Goal: Information Seeking & Learning: Learn about a topic

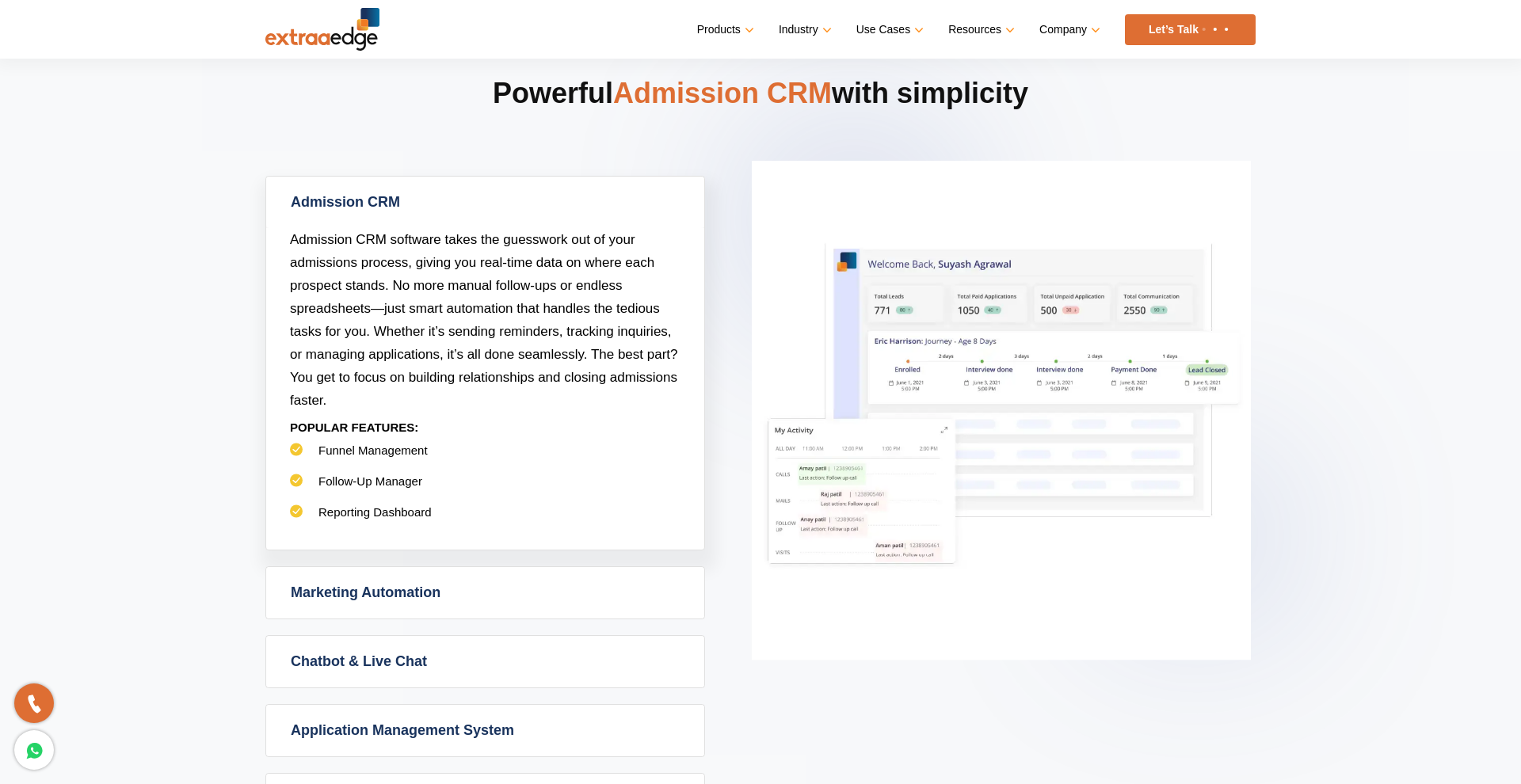
scroll to position [653, 0]
click at [481, 584] on link "Marketing Automation" at bounding box center [485, 594] width 438 height 51
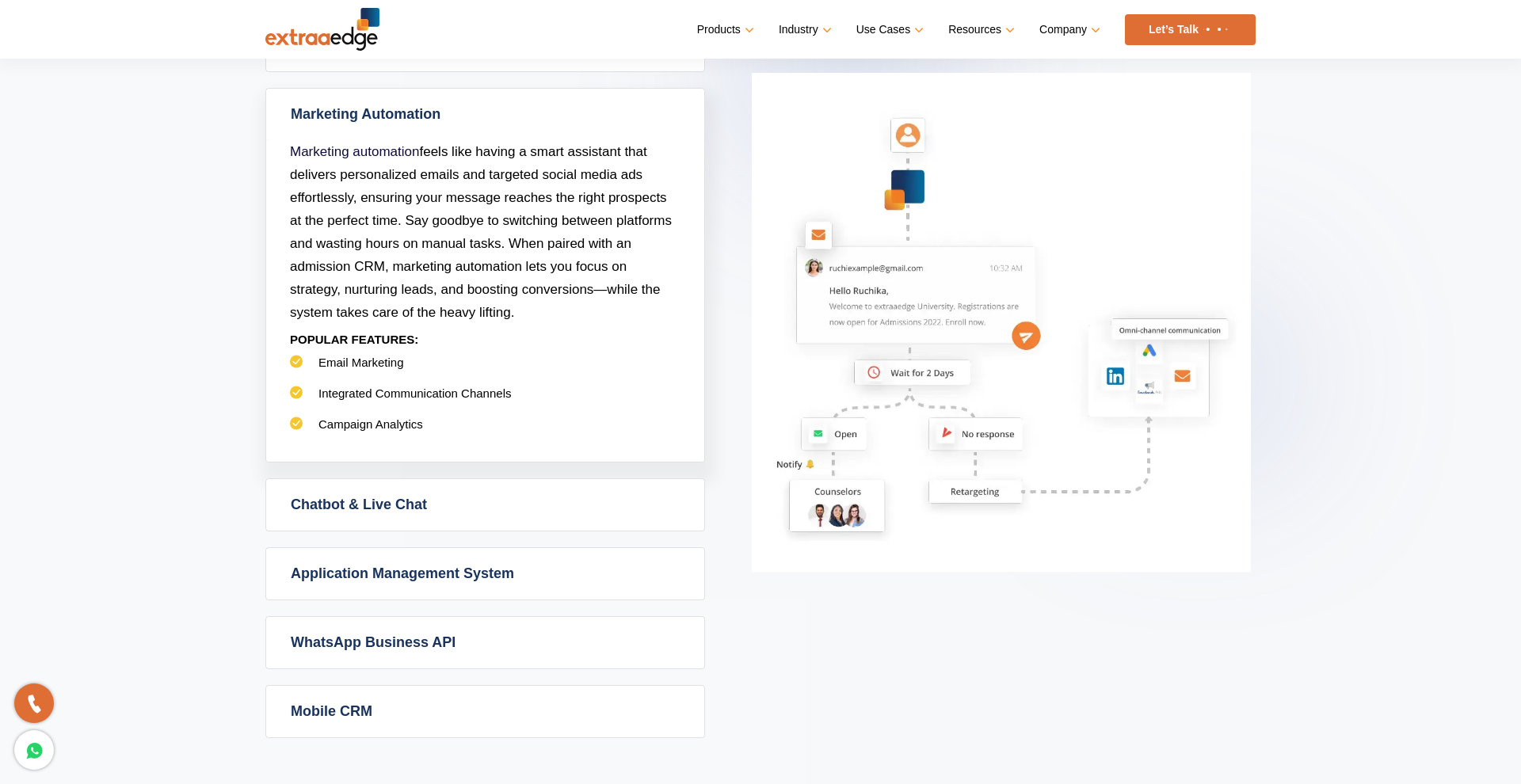
scroll to position [813, 0]
click at [438, 501] on link "Chatbot & Live Chat" at bounding box center [485, 502] width 438 height 51
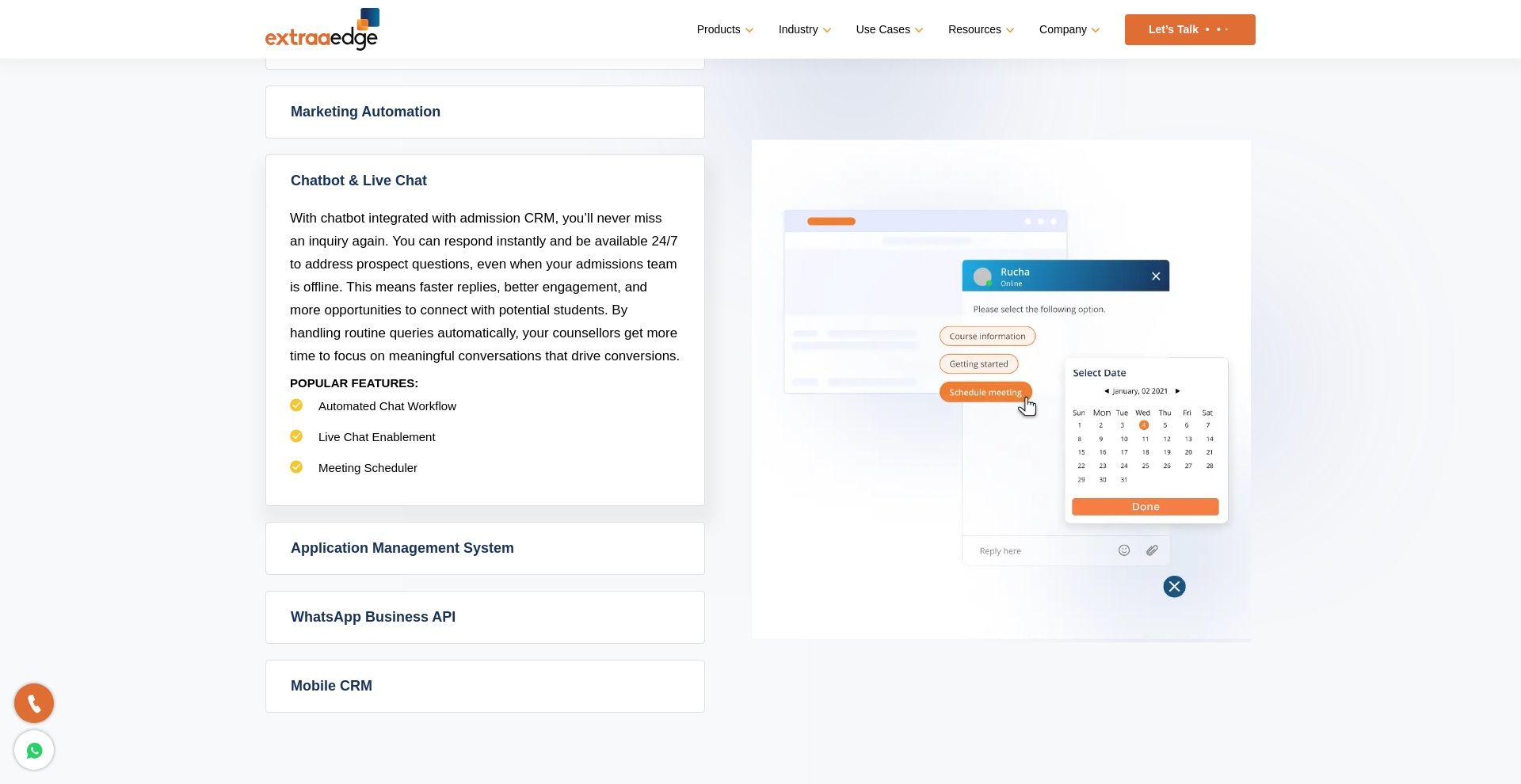
click at [439, 544] on link "Application Management System" at bounding box center [485, 548] width 438 height 51
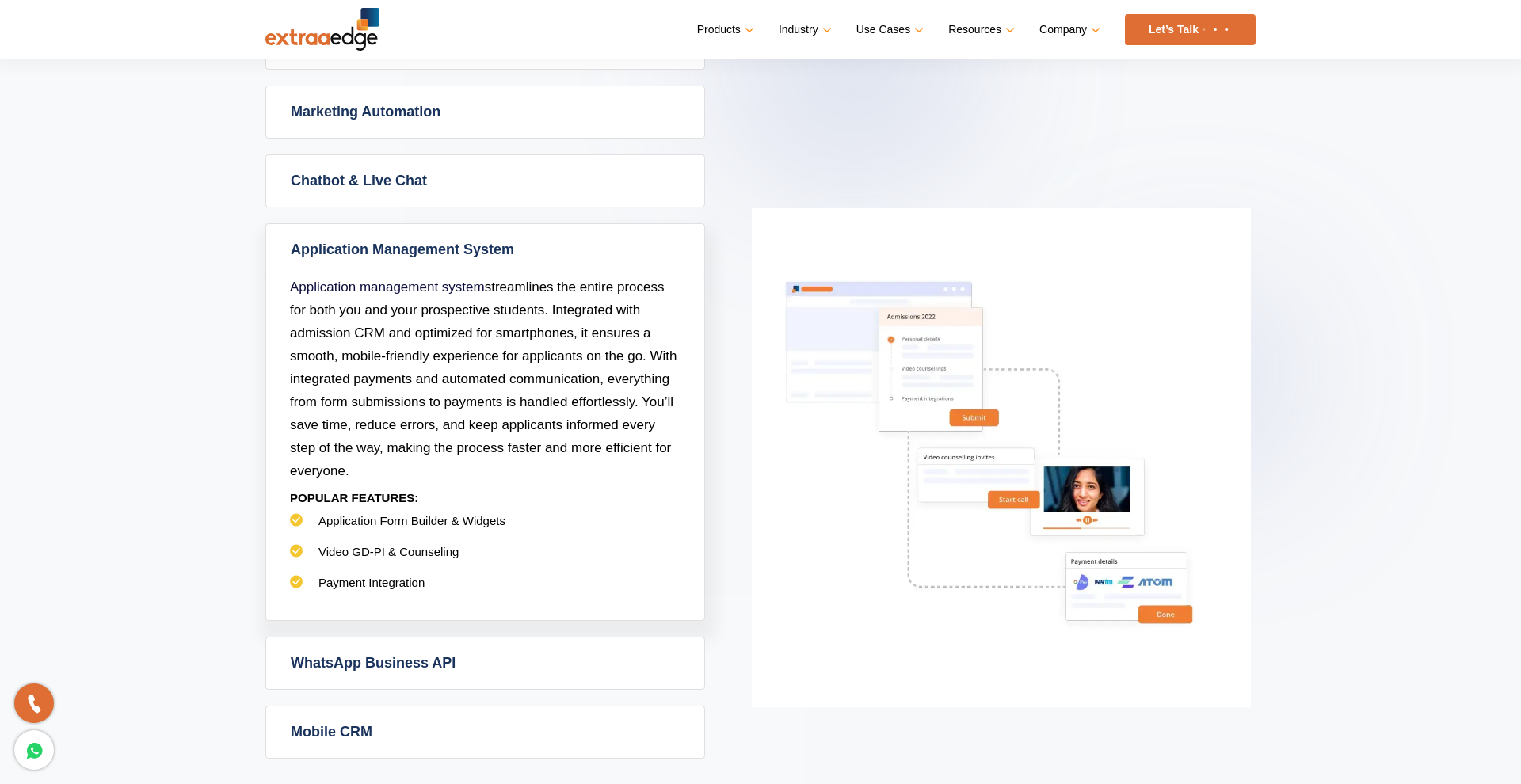
click at [461, 660] on link "WhatsApp Business API" at bounding box center [485, 663] width 438 height 51
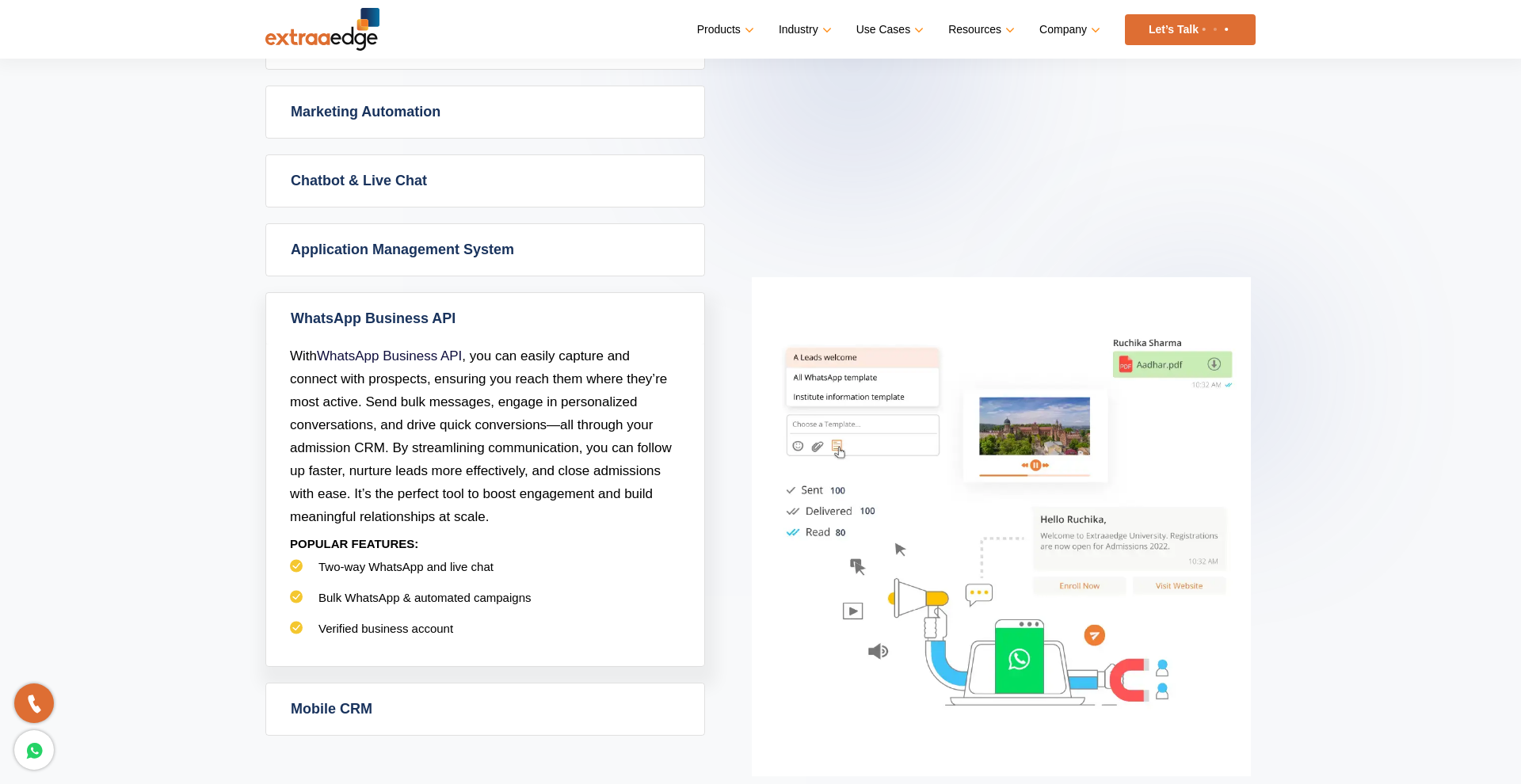
click at [474, 699] on link "Mobile CRM" at bounding box center [485, 708] width 438 height 51
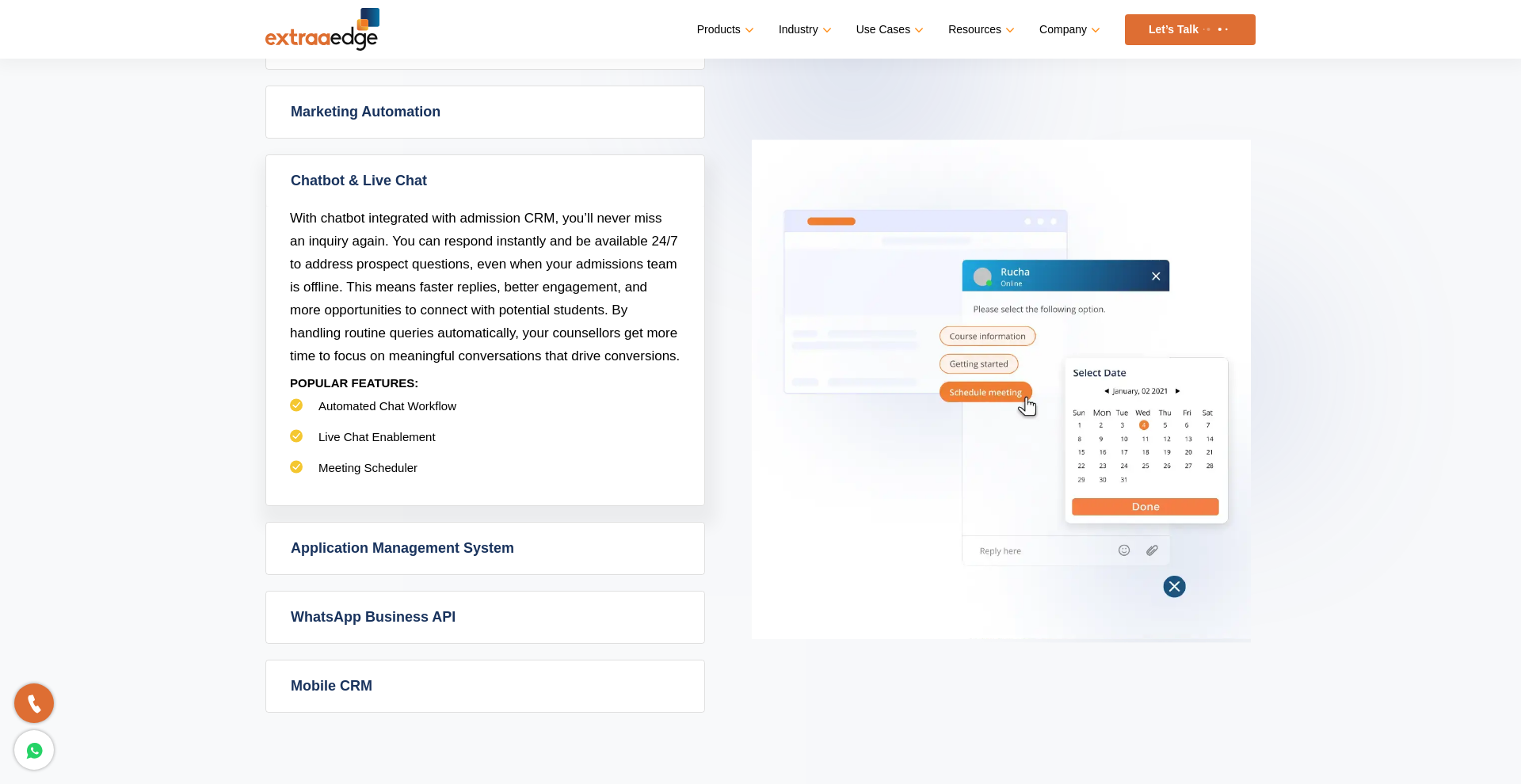
click at [1371, 165] on section "Powerful Admission CRM with simplicity Admission CRM Admission CRM software tak…" at bounding box center [760, 290] width 1521 height 1019
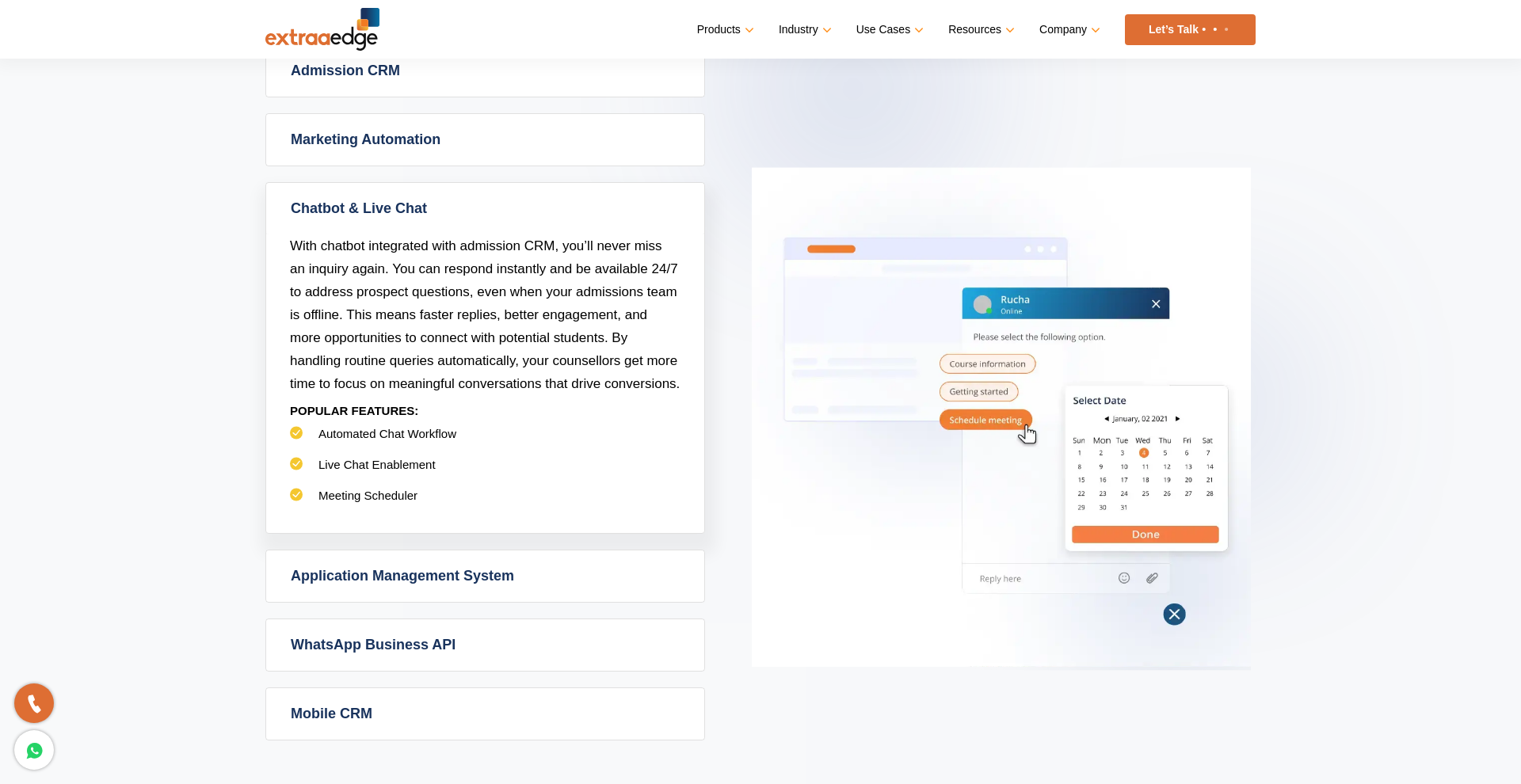
scroll to position [784, 0]
click at [684, 201] on link "Chatbot & Live Chat" at bounding box center [485, 210] width 438 height 51
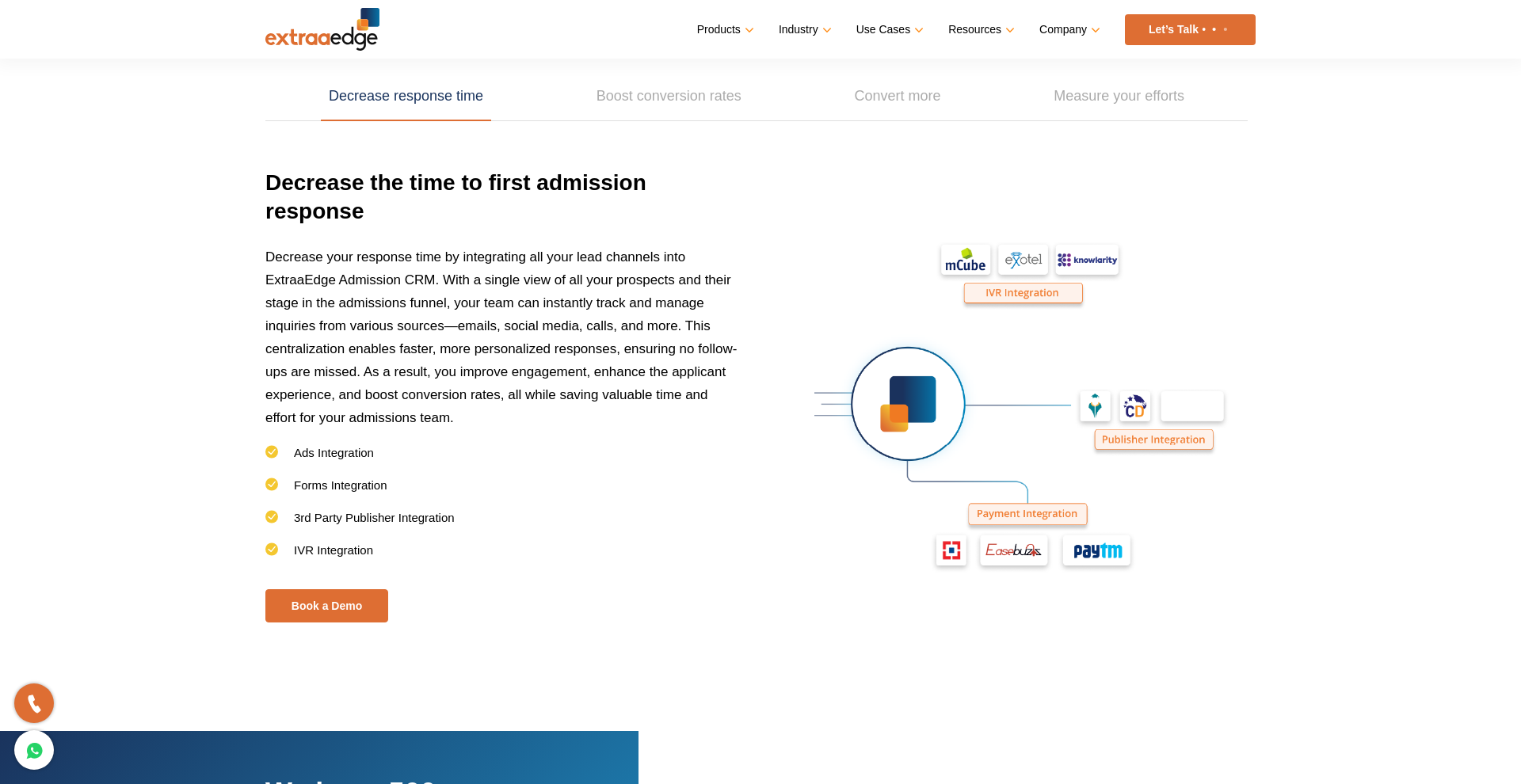
scroll to position [2269, 0]
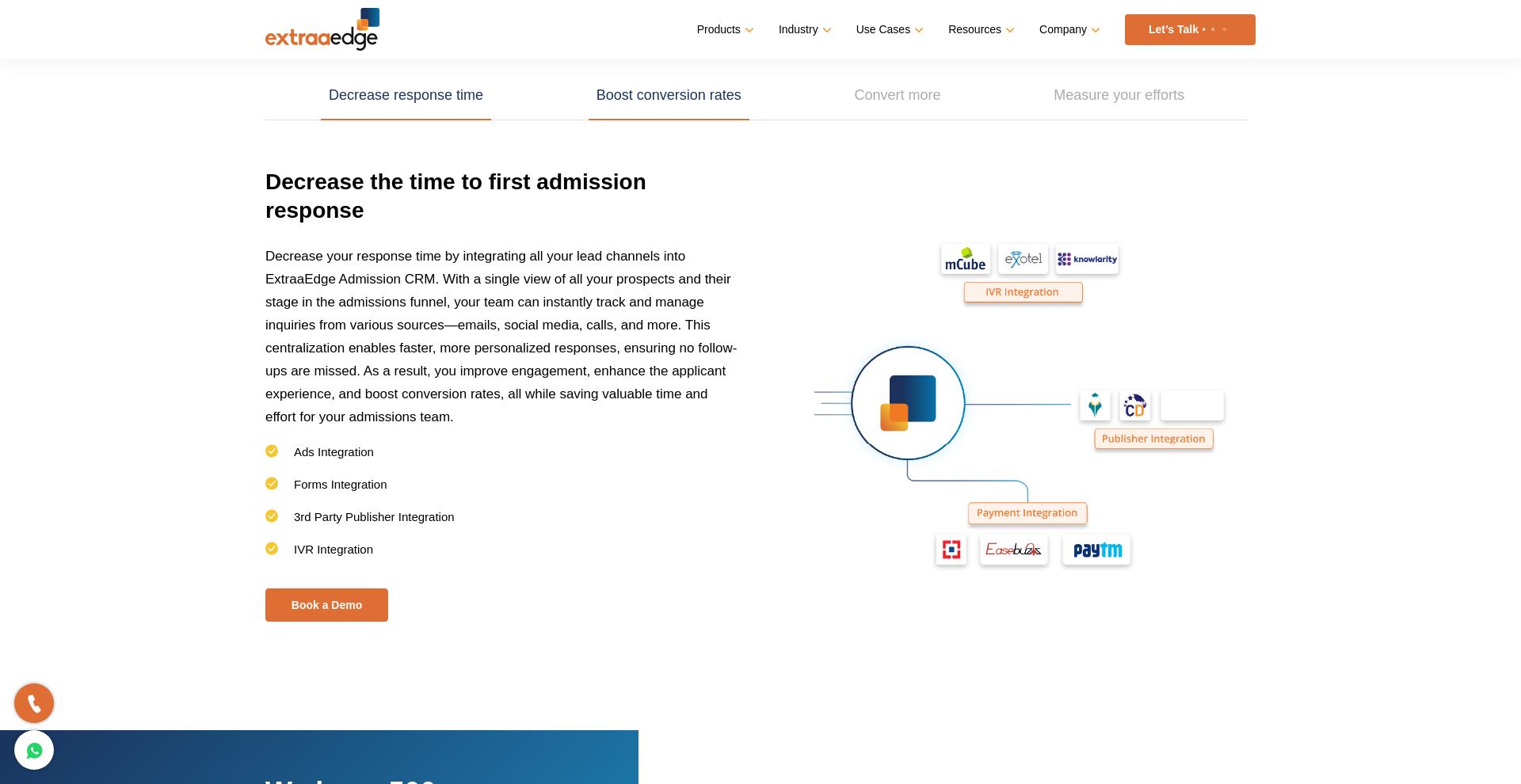
click at [663, 99] on link "Boost conversion rates" at bounding box center [669, 95] width 160 height 49
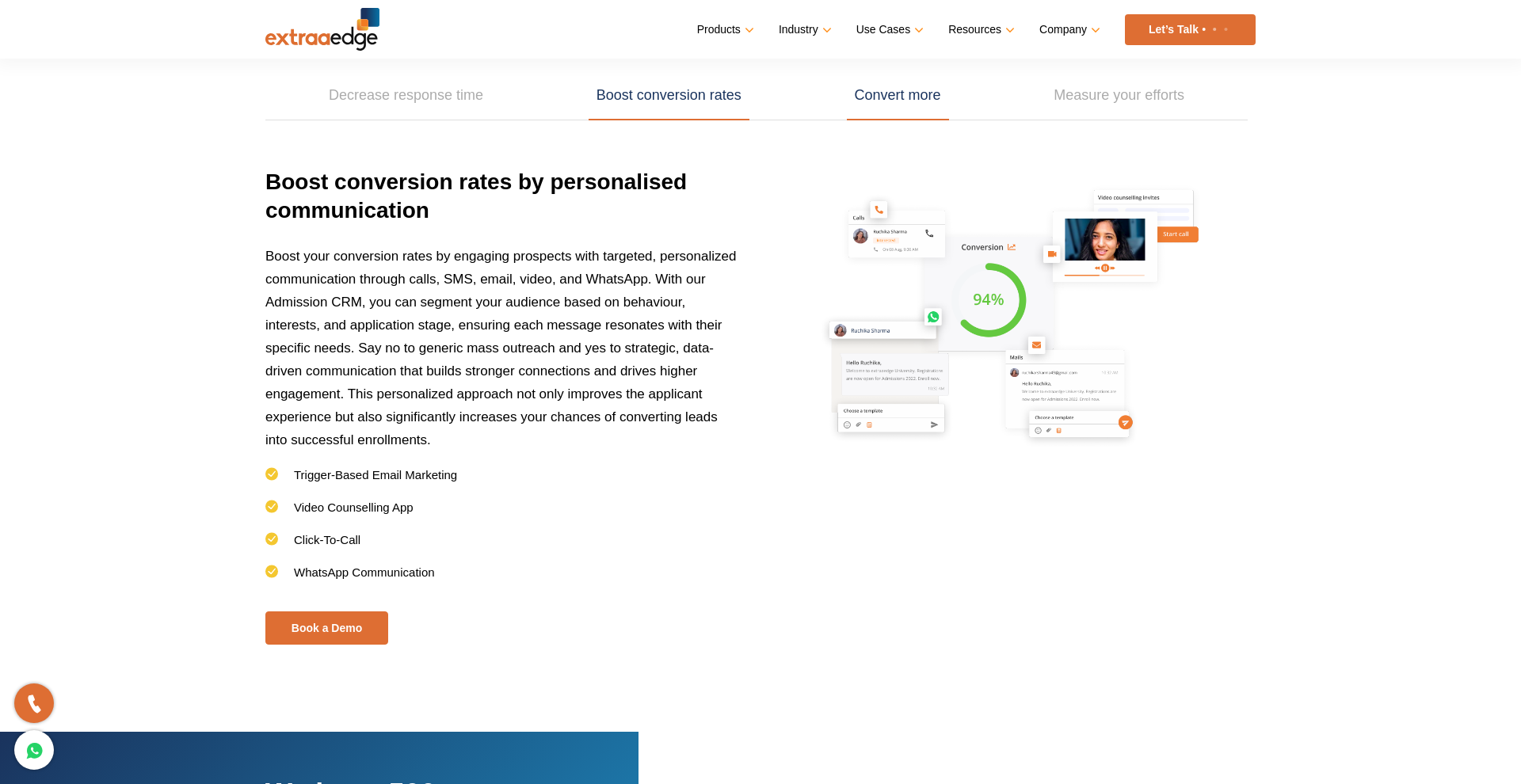
click at [929, 103] on link "Convert more" at bounding box center [898, 95] width 103 height 49
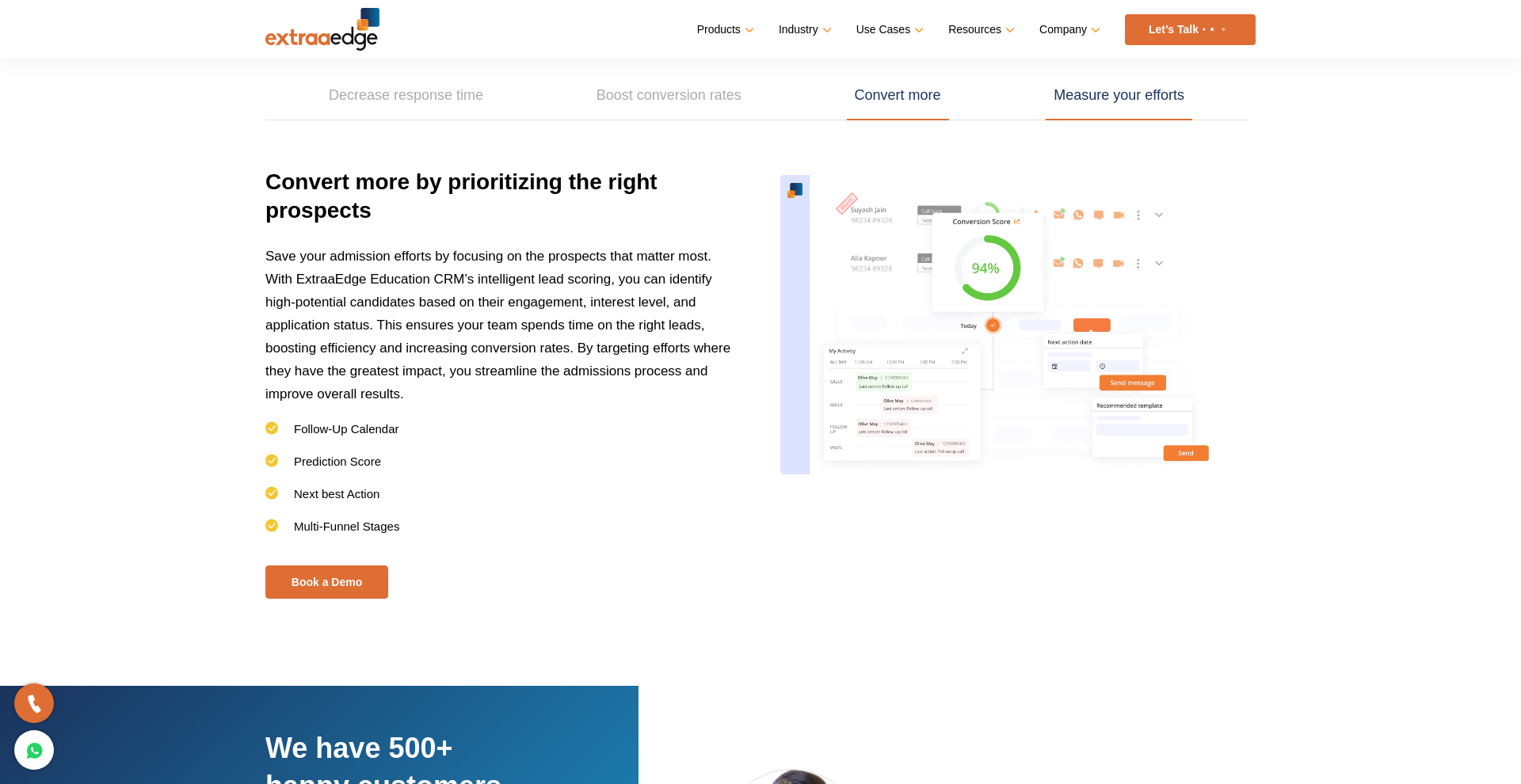
click at [1086, 104] on link "Measure your efforts" at bounding box center [1118, 95] width 146 height 49
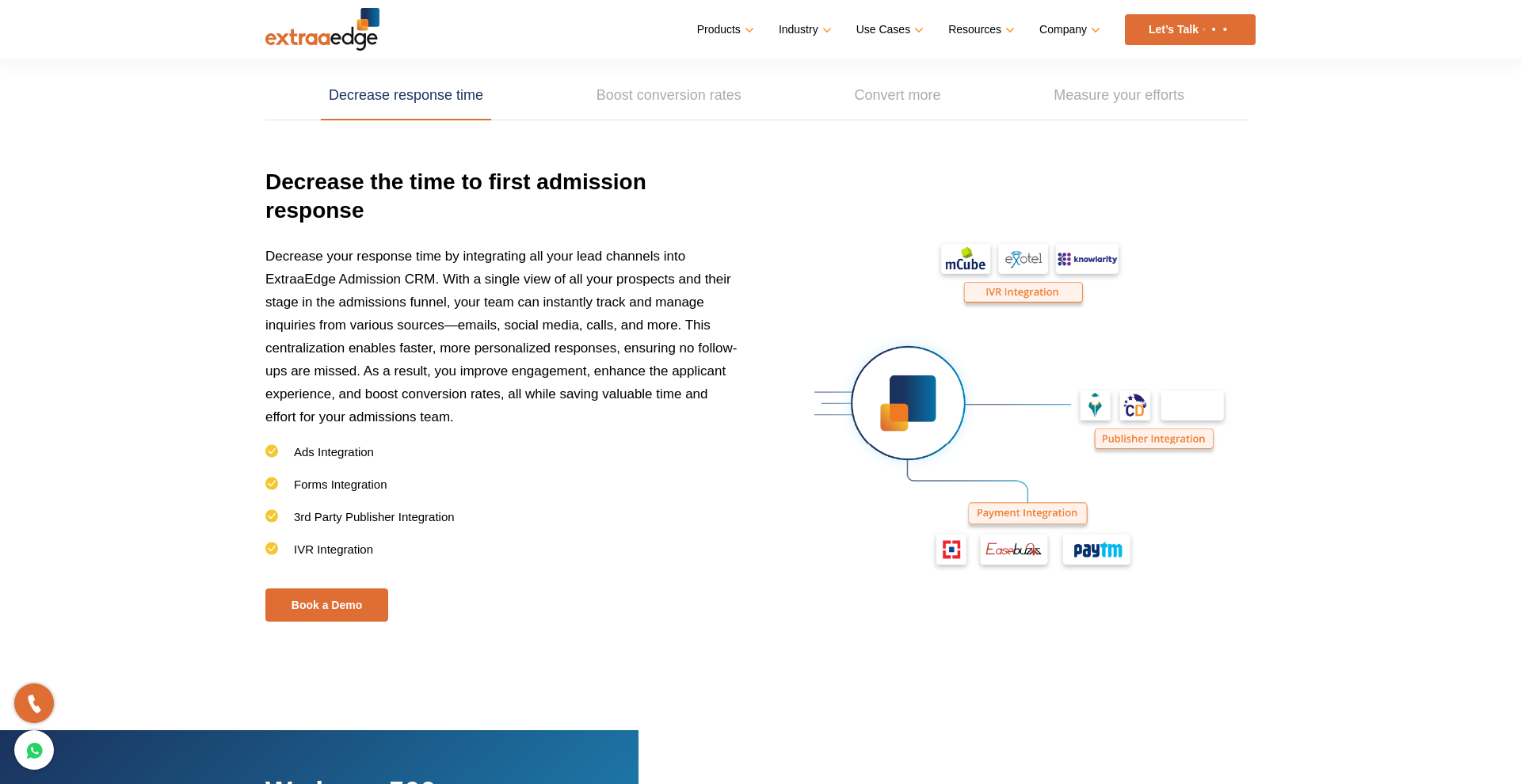
click at [447, 104] on link "Decrease response time" at bounding box center [406, 95] width 171 height 49
click at [621, 100] on link "Boost conversion rates" at bounding box center [669, 95] width 160 height 49
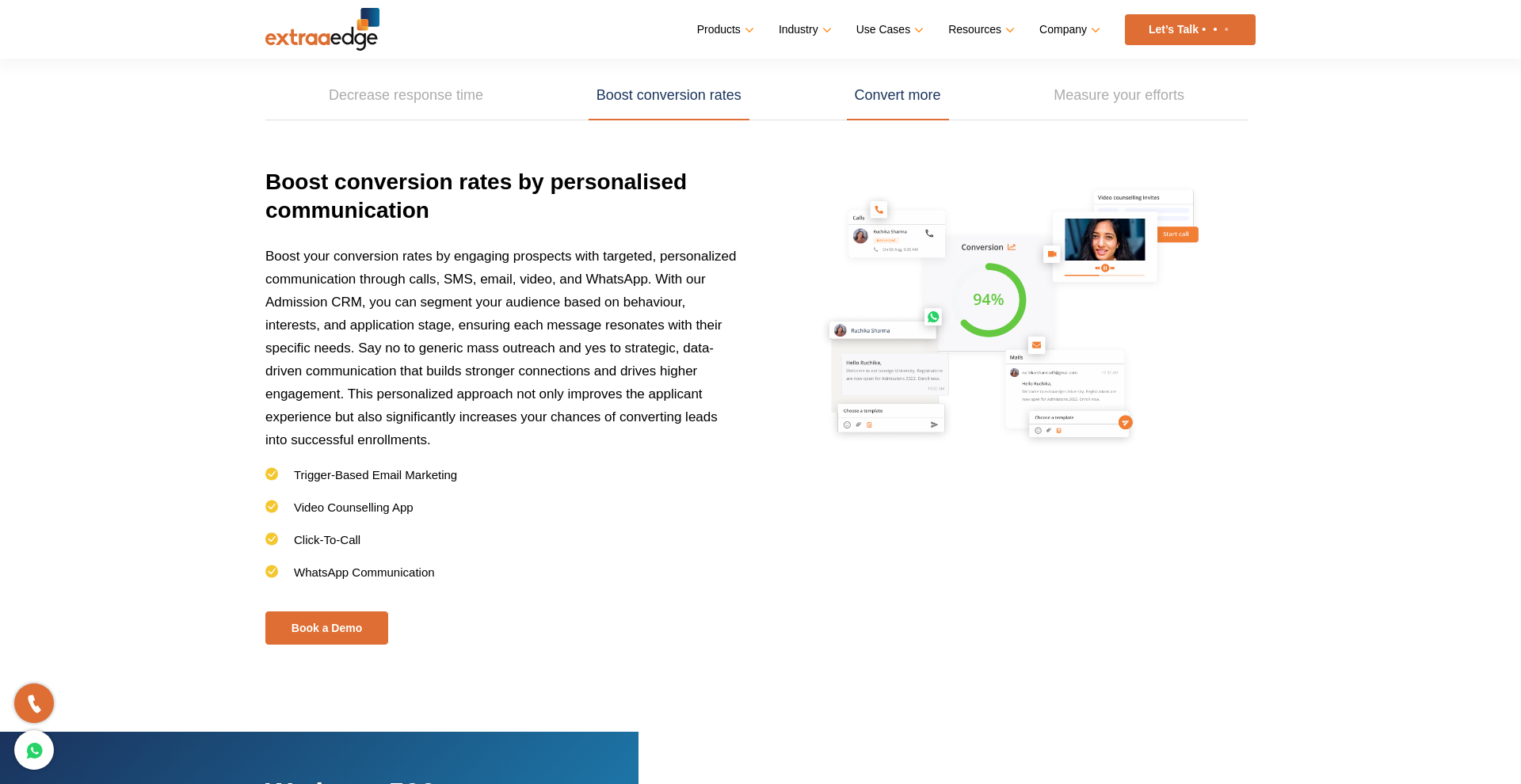
click at [862, 108] on link "Convert more" at bounding box center [898, 95] width 103 height 49
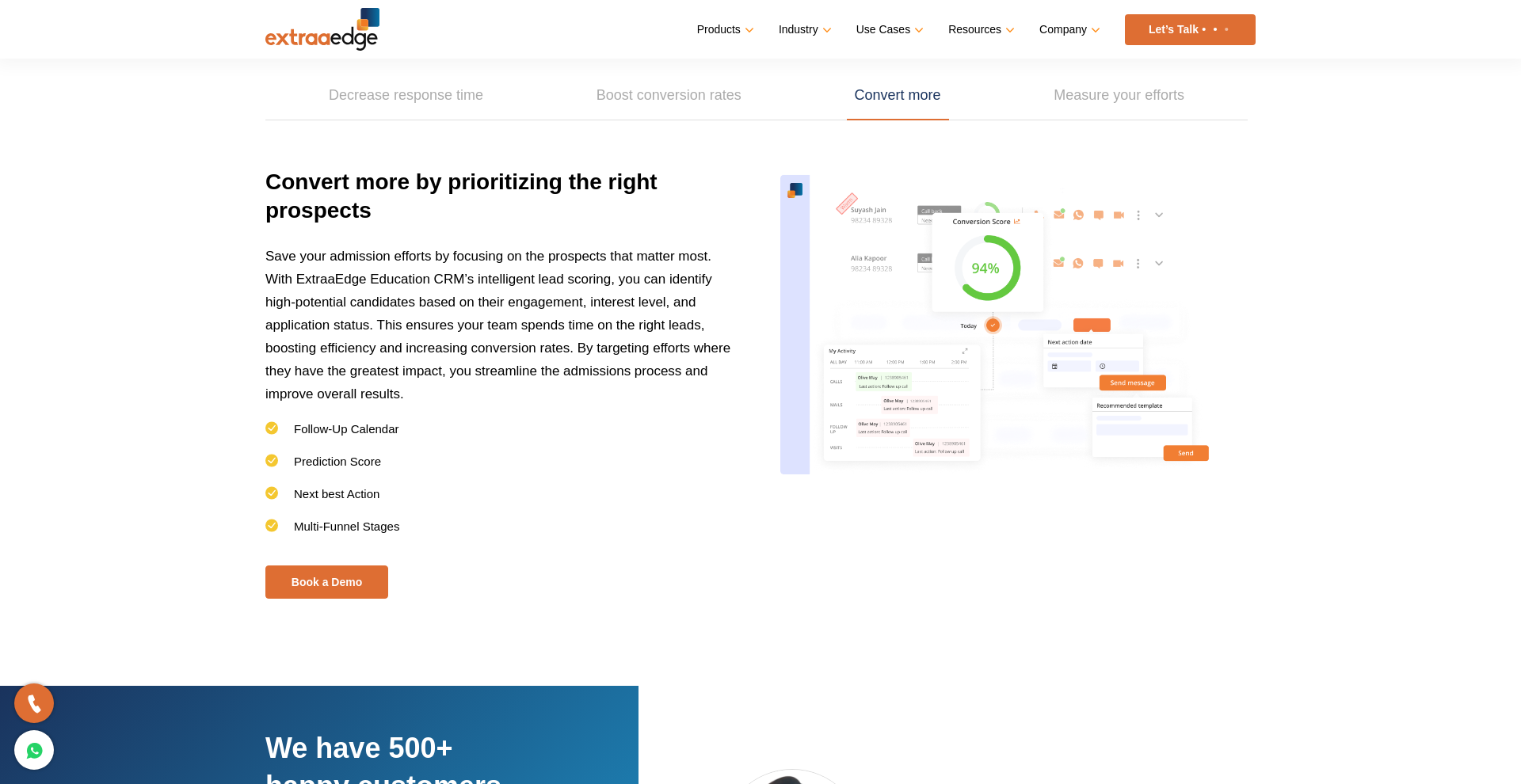
click at [1030, 97] on ul "Decrease response time Boost conversion rates Convert more Measure your efforts" at bounding box center [756, 95] width 982 height 49
click at [1097, 97] on link "Measure your efforts" at bounding box center [1118, 95] width 146 height 49
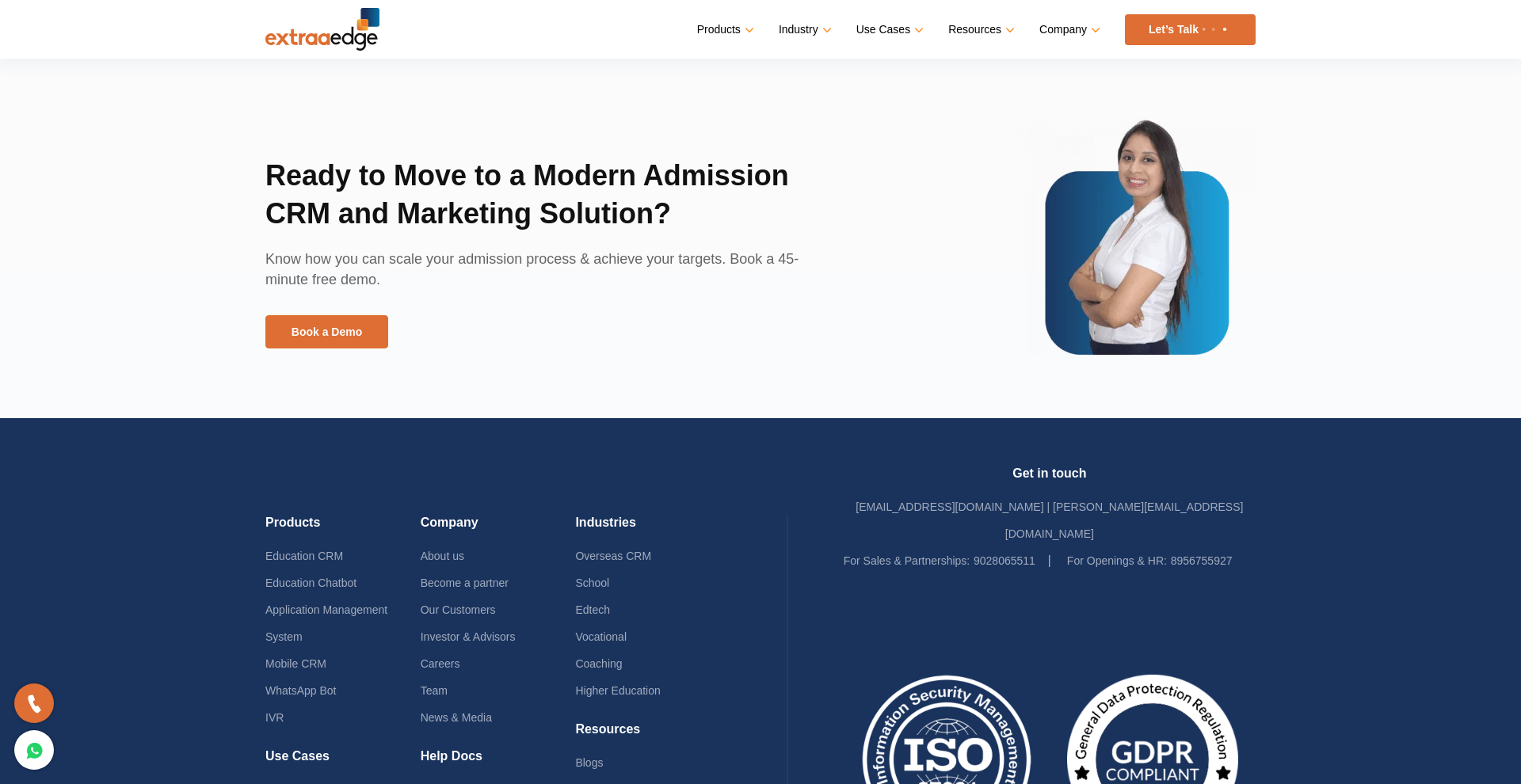
scroll to position [3551, 0]
